Goal: Complete application form: Complete application form

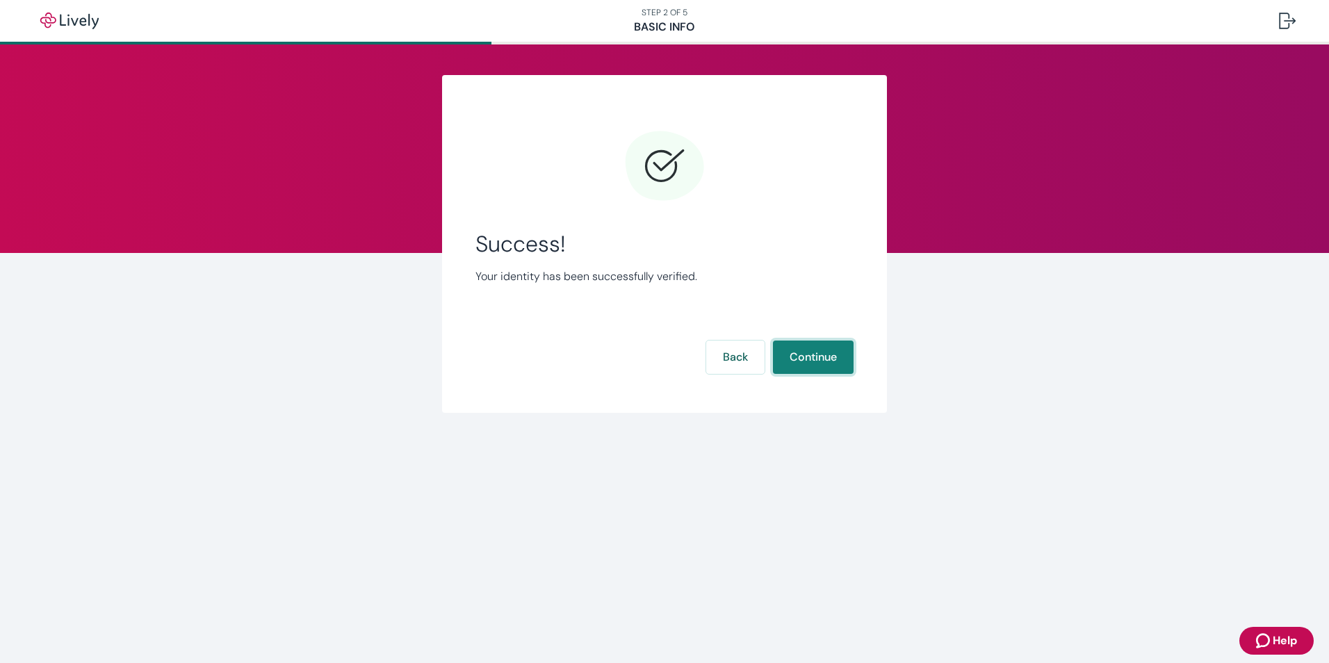
click at [792, 357] on button "Continue" at bounding box center [813, 357] width 81 height 33
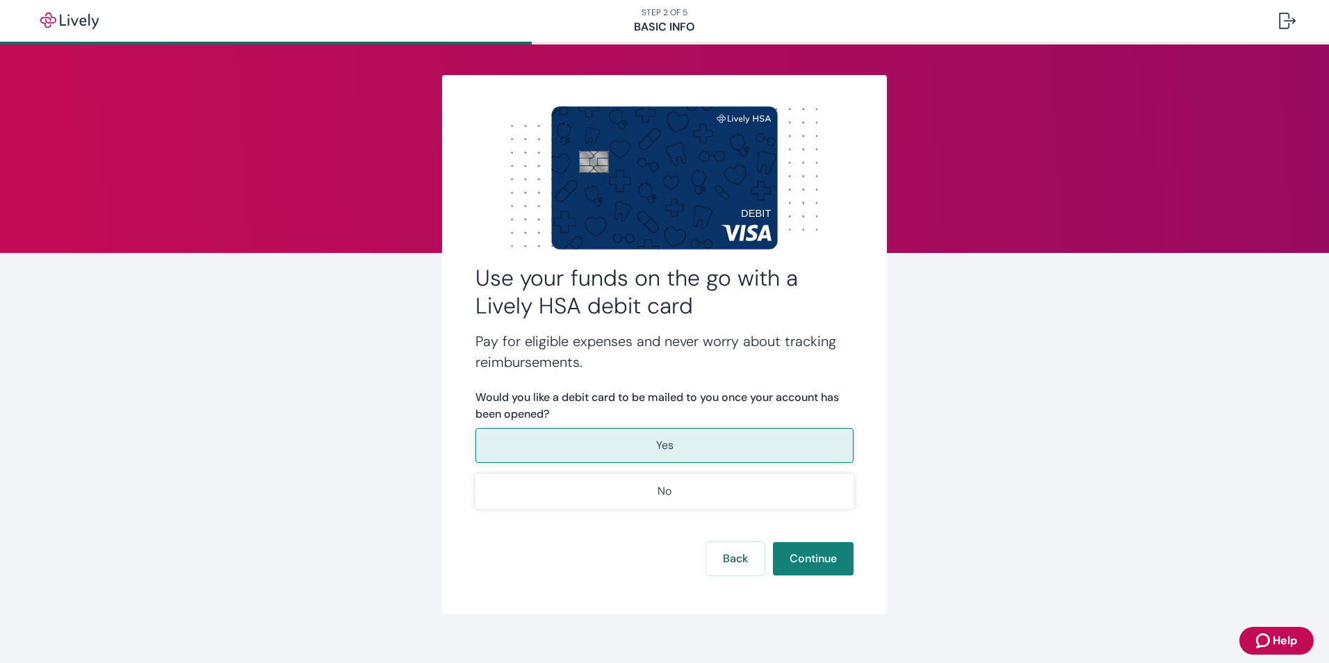
click at [695, 450] on button "Yes" at bounding box center [664, 445] width 378 height 35
click at [792, 562] on button "Continue" at bounding box center [813, 558] width 81 height 33
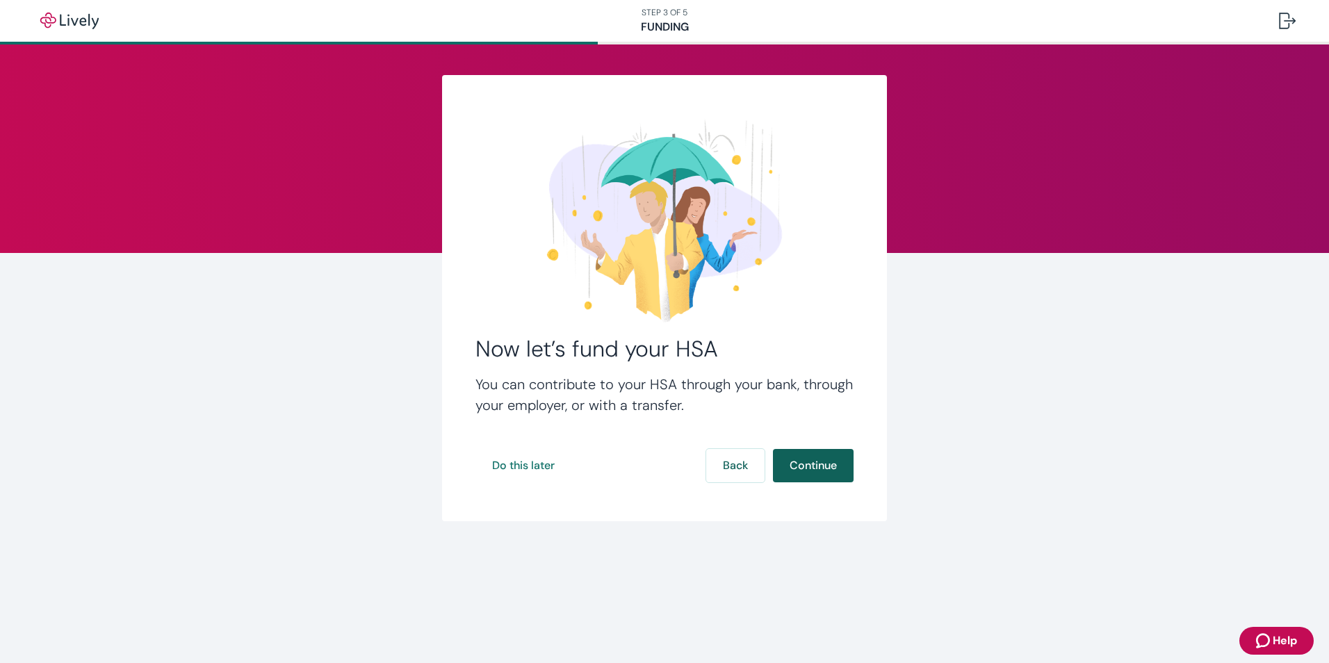
click at [805, 473] on button "Continue" at bounding box center [813, 465] width 81 height 33
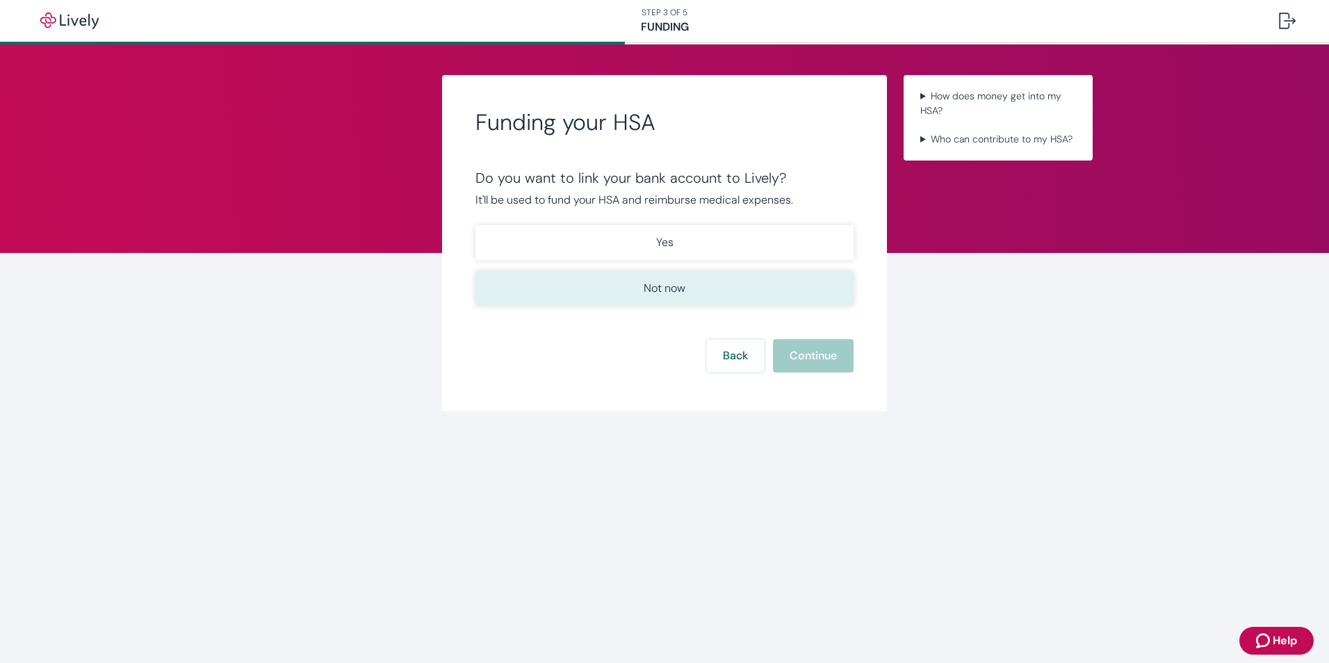
click at [680, 288] on p "Not now" at bounding box center [665, 288] width 42 height 17
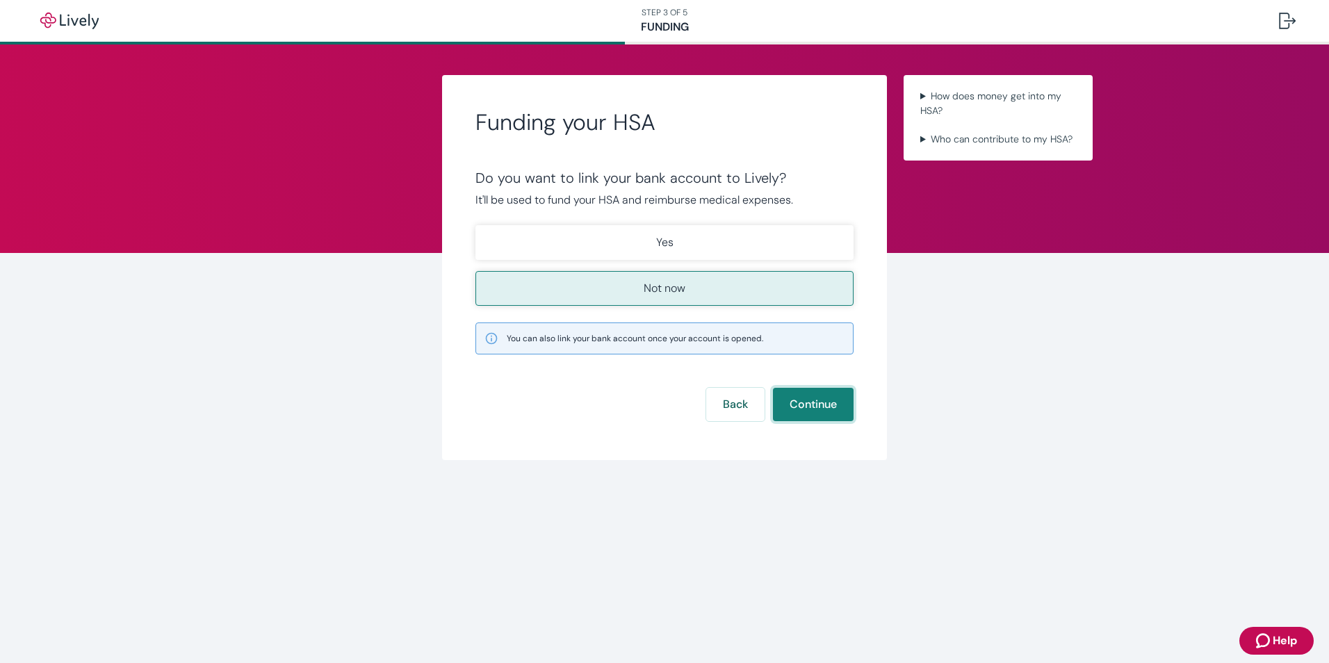
click at [794, 418] on button "Continue" at bounding box center [813, 404] width 81 height 33
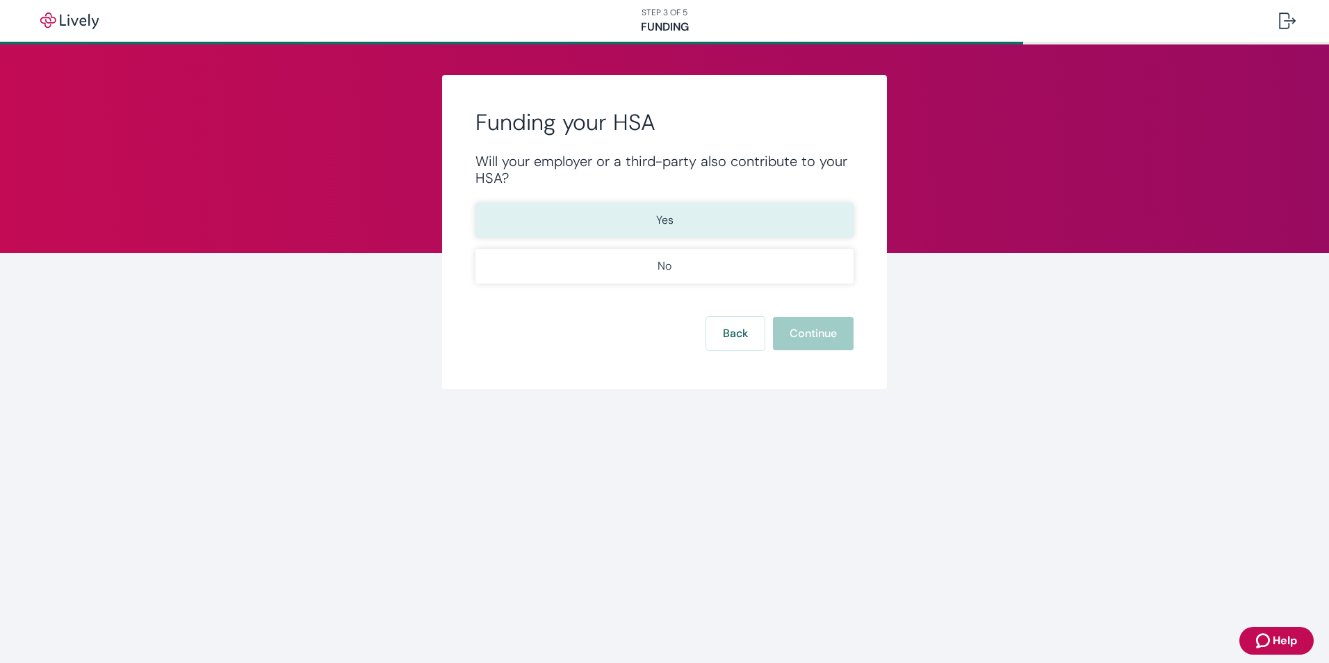
click at [671, 217] on p "Yes" at bounding box center [664, 220] width 17 height 17
click at [803, 337] on button "Continue" at bounding box center [813, 333] width 81 height 33
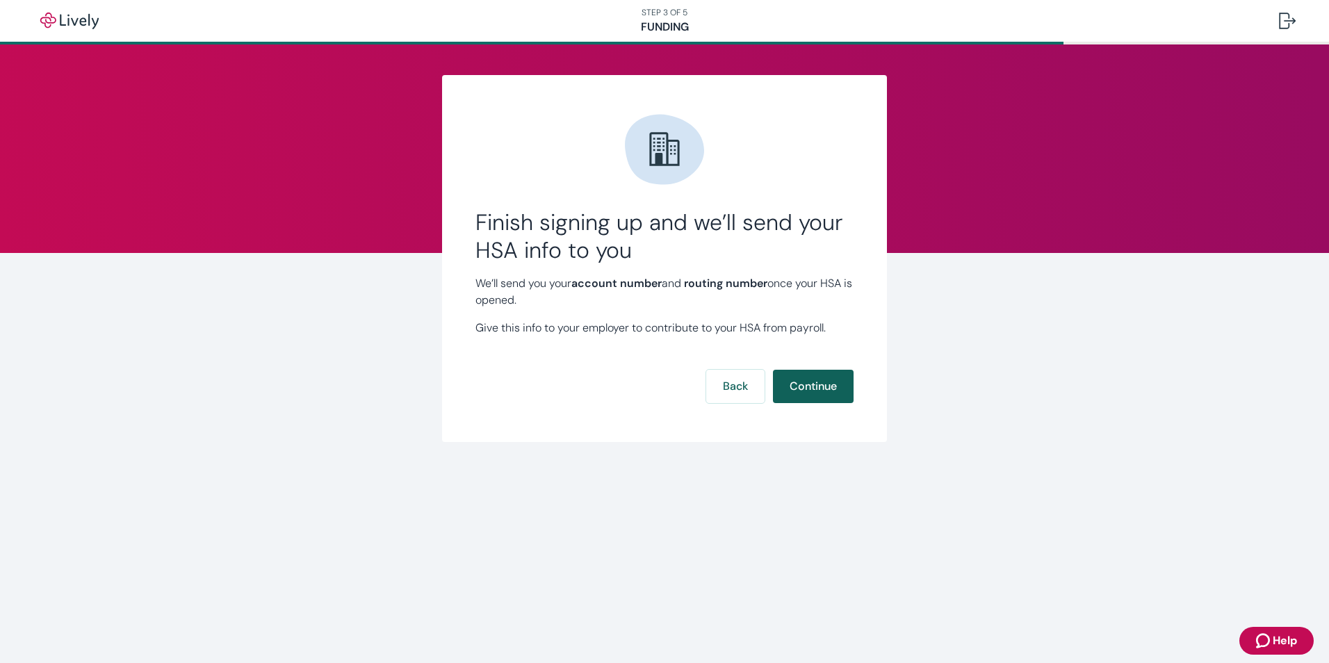
click at [791, 385] on button "Continue" at bounding box center [813, 386] width 81 height 33
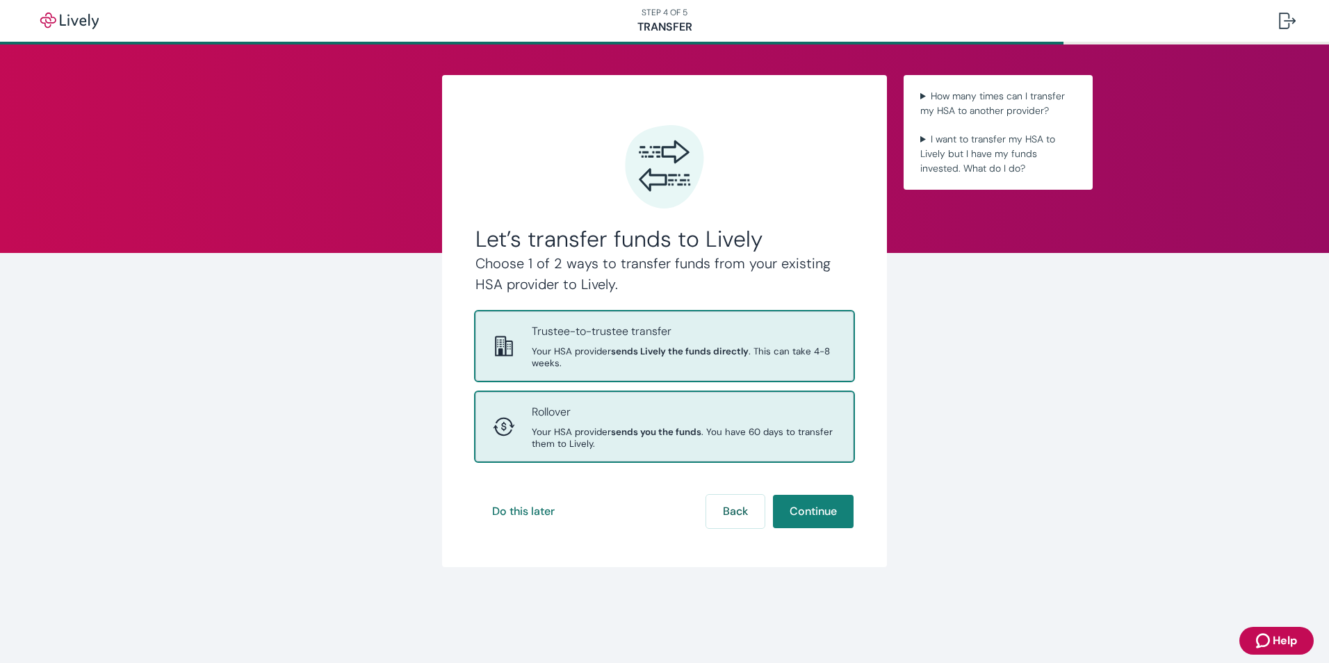
click at [770, 445] on span "Your HSA provider sends you the funds . You have 60 days to transfer them to Li…" at bounding box center [684, 438] width 304 height 24
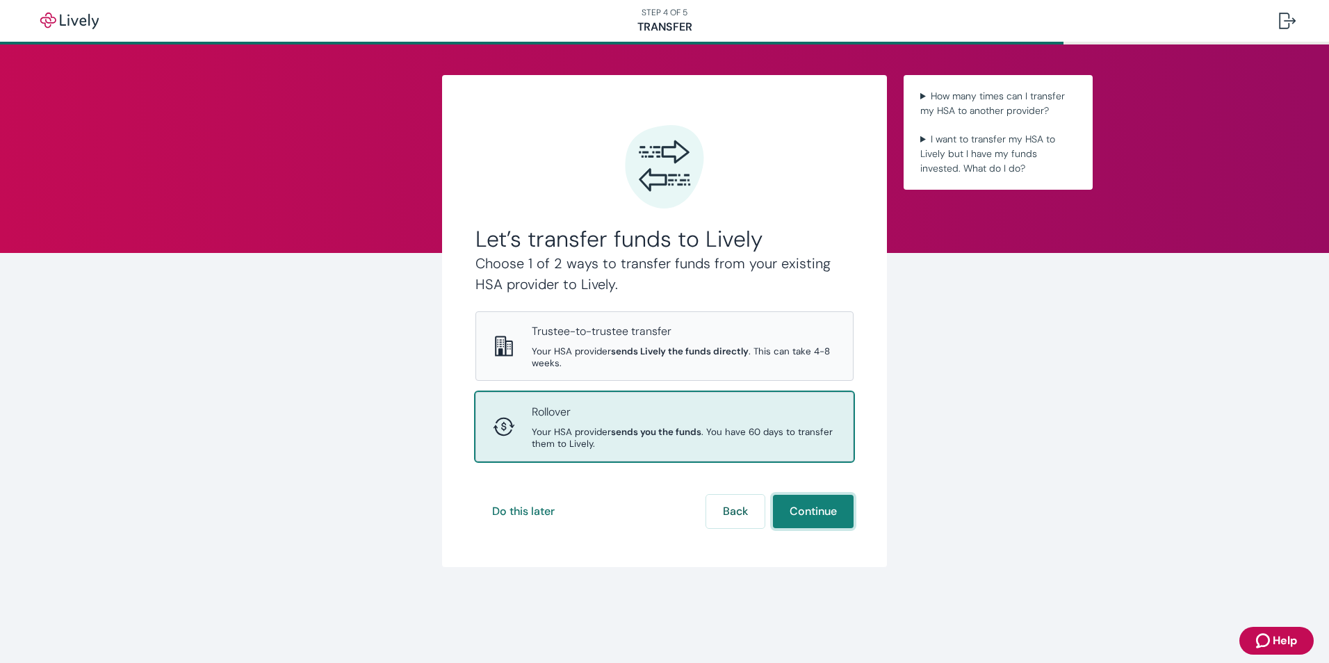
click at [794, 516] on button "Continue" at bounding box center [813, 511] width 81 height 33
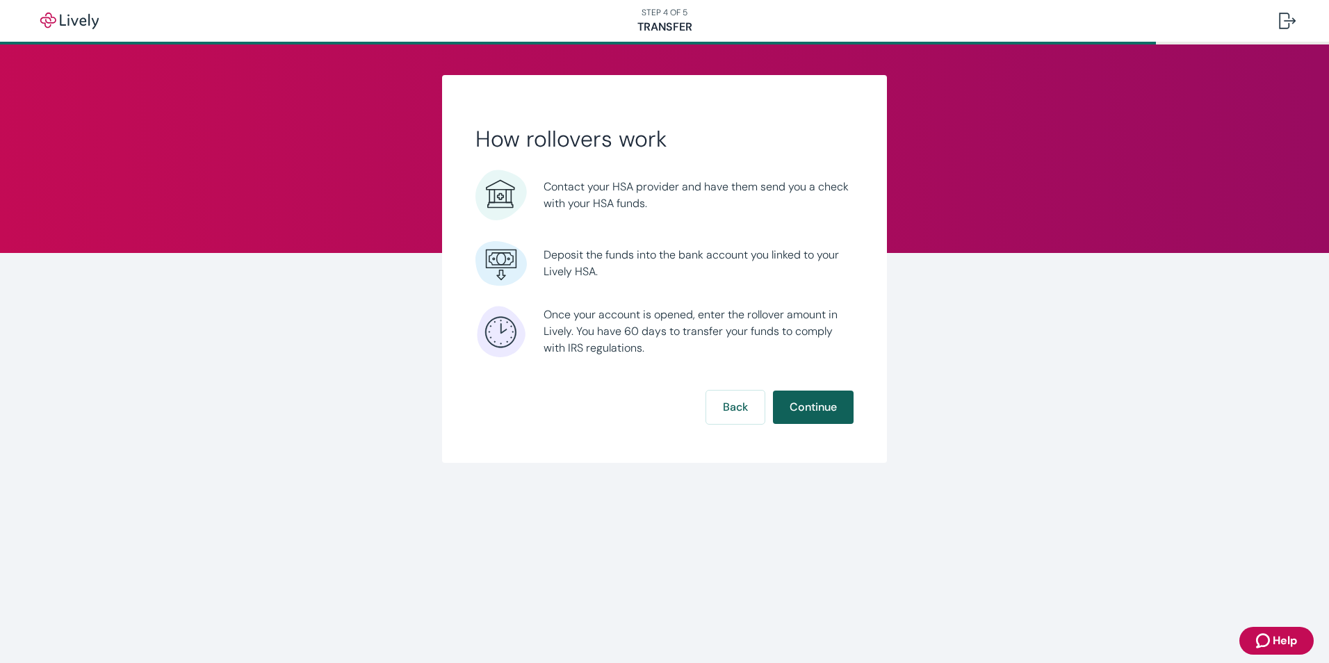
click at [810, 404] on button "Continue" at bounding box center [813, 407] width 81 height 33
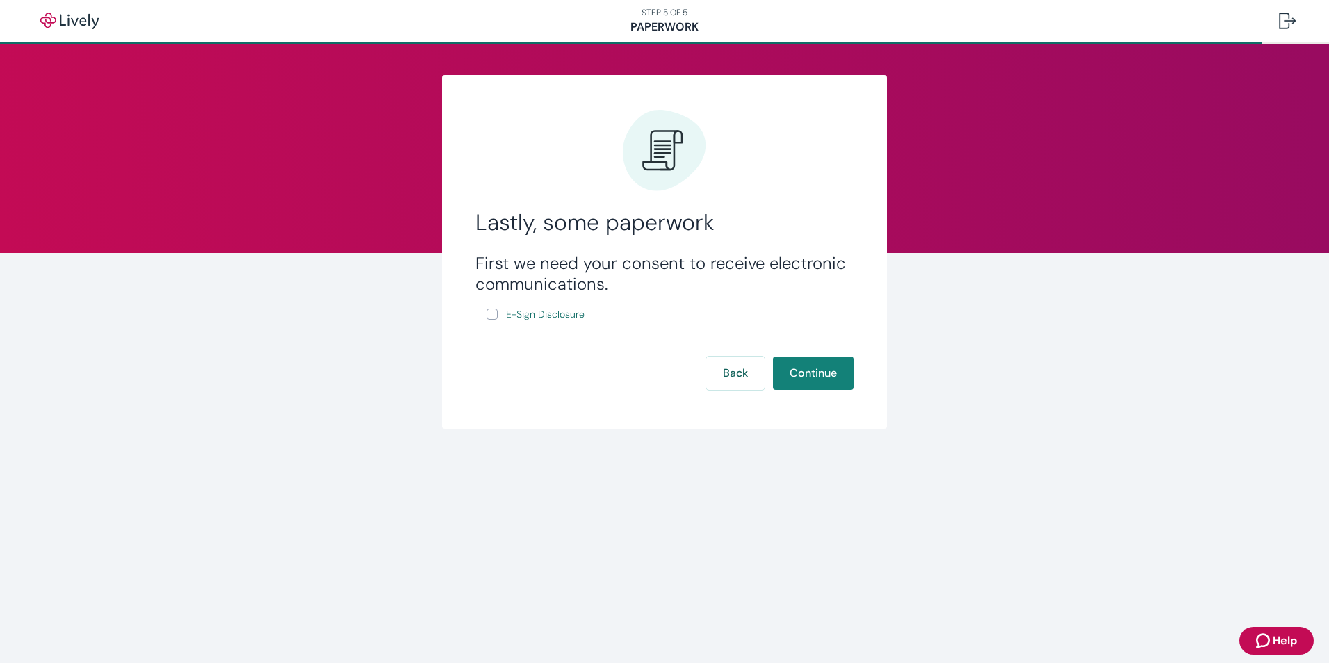
click at [493, 311] on input "E-Sign Disclosure" at bounding box center [492, 314] width 11 height 11
checkbox input "true"
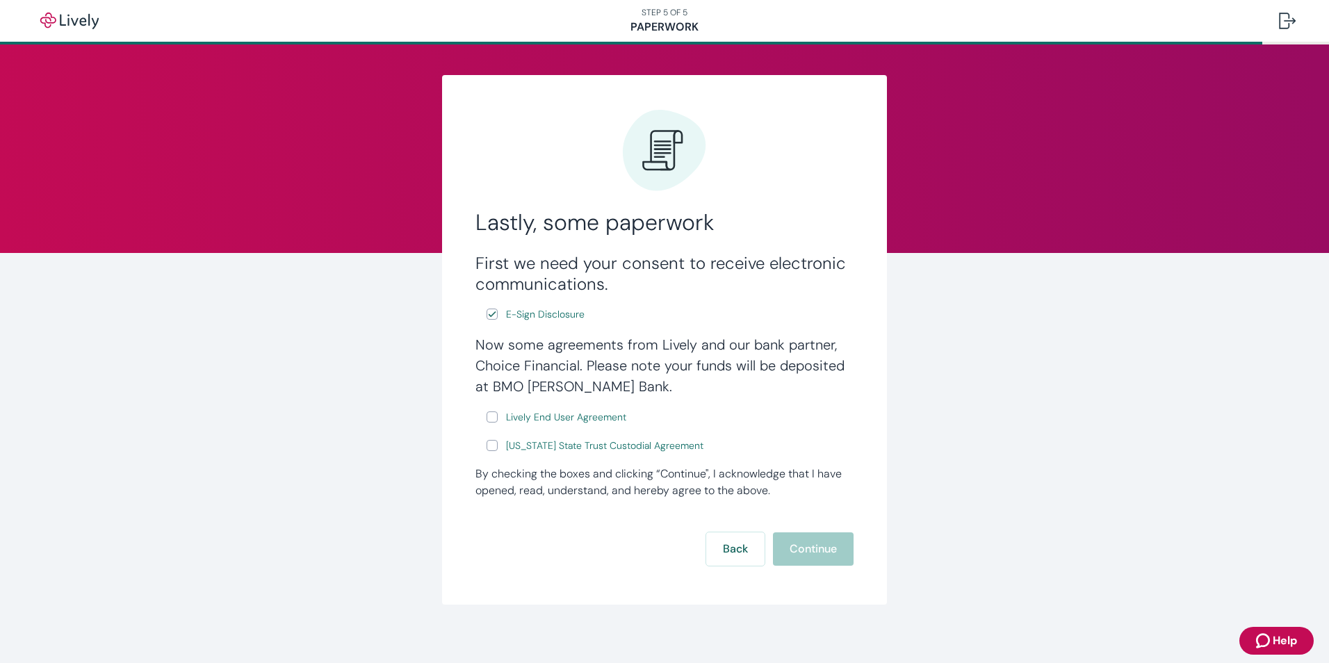
click at [487, 414] on input "Lively End User Agreement" at bounding box center [492, 416] width 11 height 11
checkbox input "true"
click at [487, 443] on input "[US_STATE] State Trust Custodial Agreement" at bounding box center [492, 445] width 11 height 11
checkbox input "true"
click at [817, 559] on button "Continue" at bounding box center [813, 548] width 81 height 33
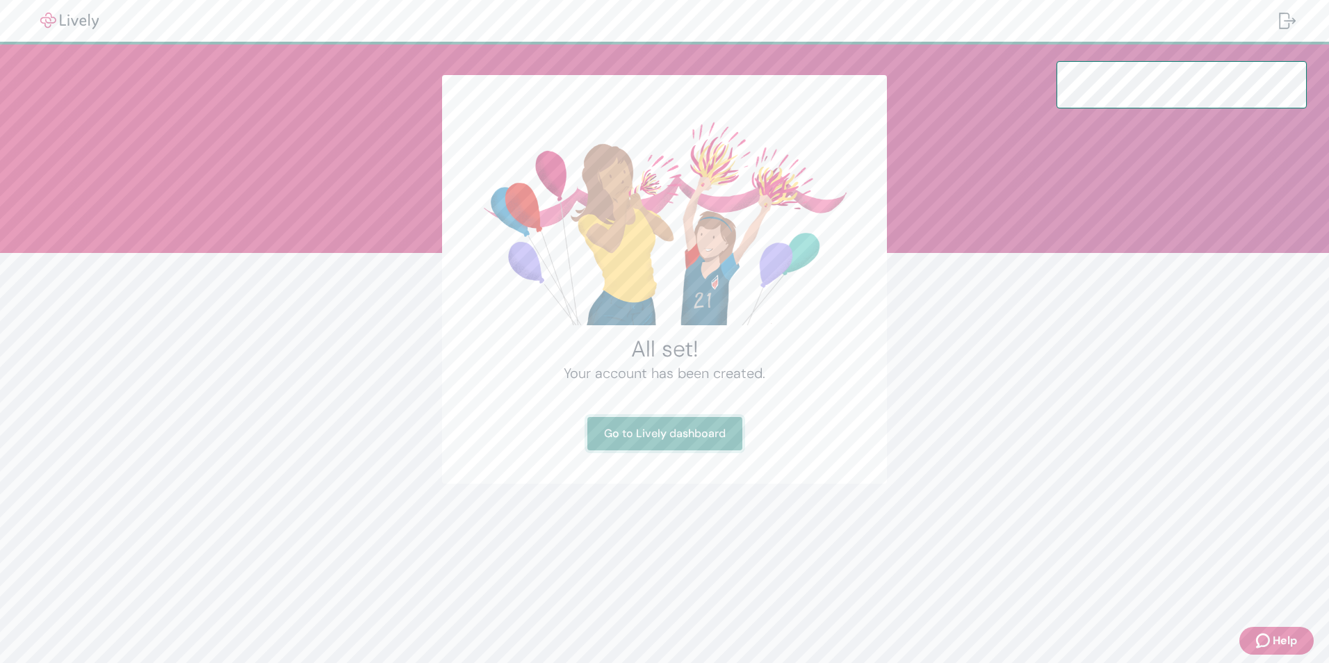
click at [697, 434] on link "Go to Lively dashboard" at bounding box center [664, 433] width 155 height 33
